Goal: Transaction & Acquisition: Purchase product/service

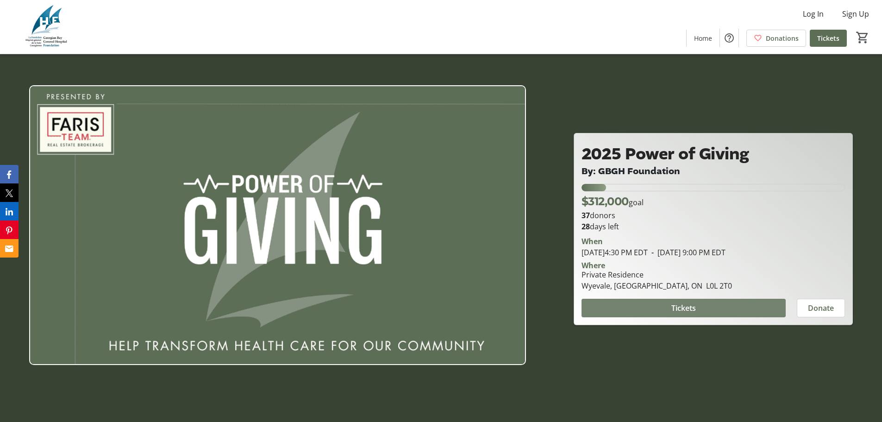
click at [674, 303] on span "Tickets" at bounding box center [683, 307] width 25 height 11
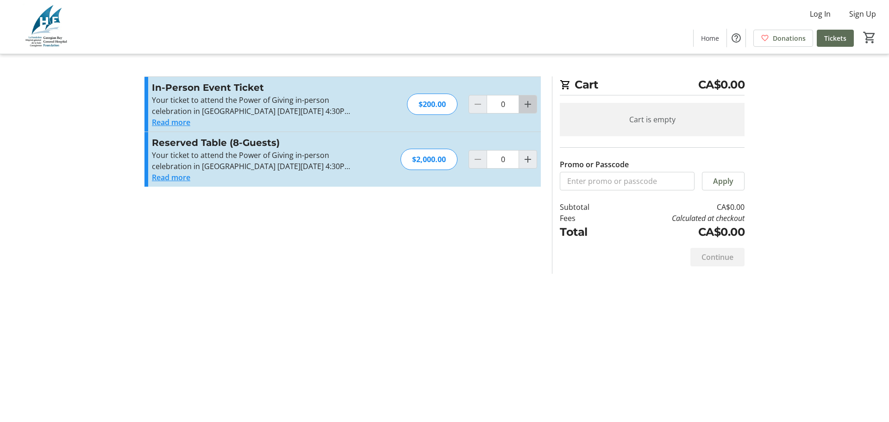
click at [531, 102] on mat-icon "Increment by one" at bounding box center [527, 104] width 11 height 11
type input "2"
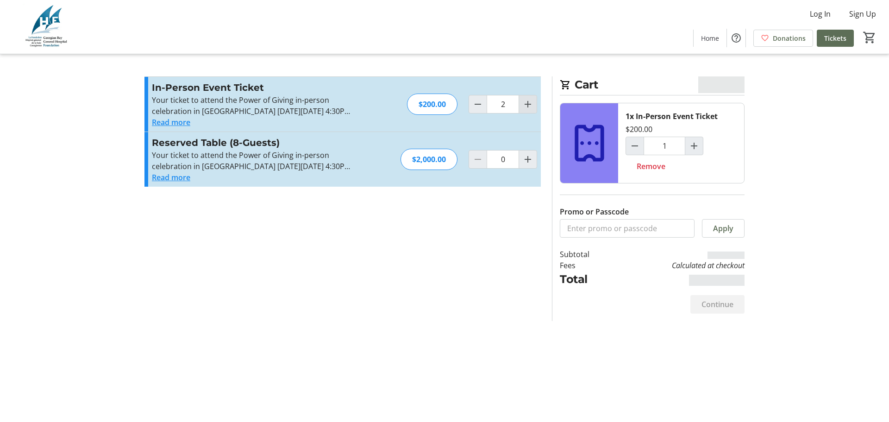
type input "2"
